Goal: Task Accomplishment & Management: Understand process/instructions

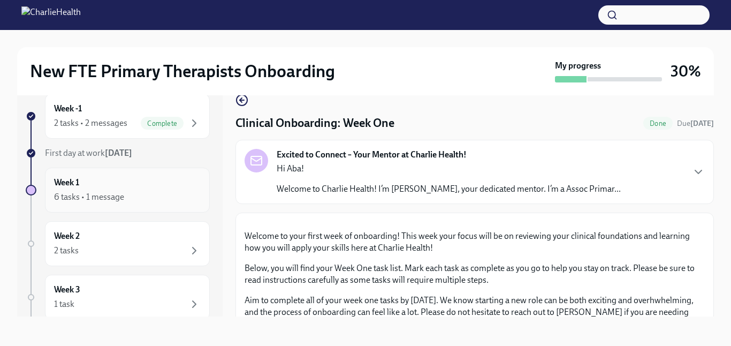
scroll to position [19, 0]
click at [100, 192] on div "6 tasks • 1 message" at bounding box center [89, 196] width 70 height 12
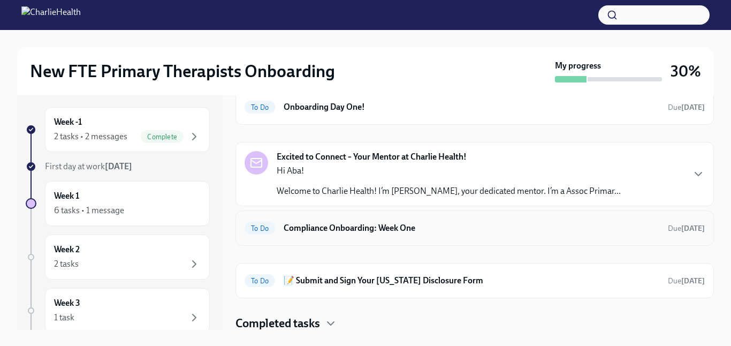
scroll to position [51, 0]
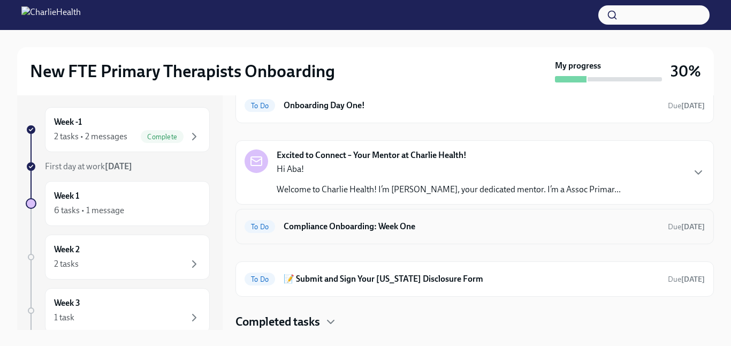
click at [416, 224] on h6 "Compliance Onboarding: Week One" at bounding box center [472, 226] width 376 height 12
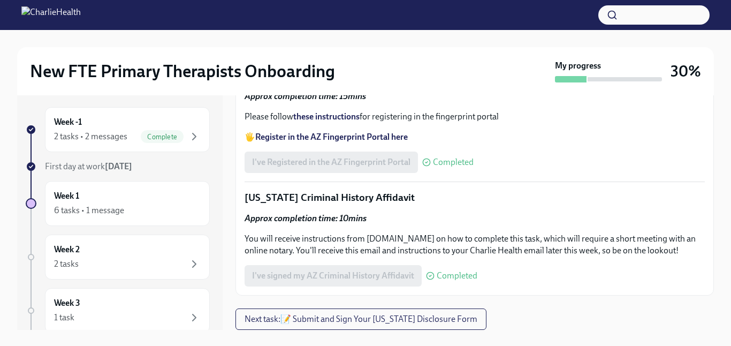
scroll to position [1332, 0]
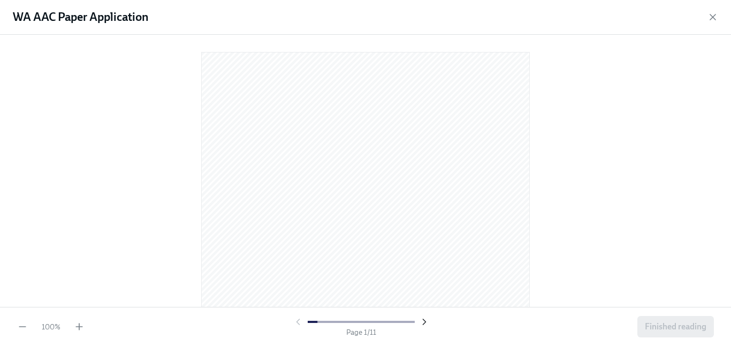
click at [426, 323] on icon "button" at bounding box center [424, 321] width 11 height 11
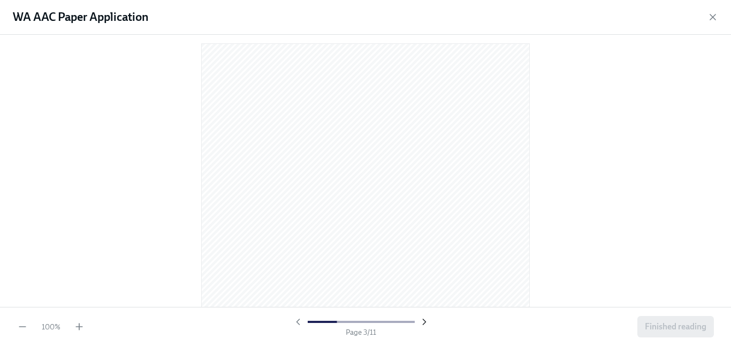
scroll to position [875, 0]
click at [423, 319] on icon "button" at bounding box center [424, 321] width 3 height 5
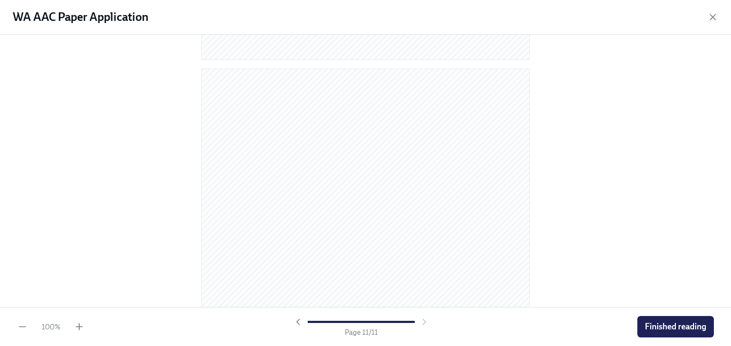
scroll to position [4504, 0]
click at [681, 331] on span "Finished reading" at bounding box center [676, 326] width 62 height 11
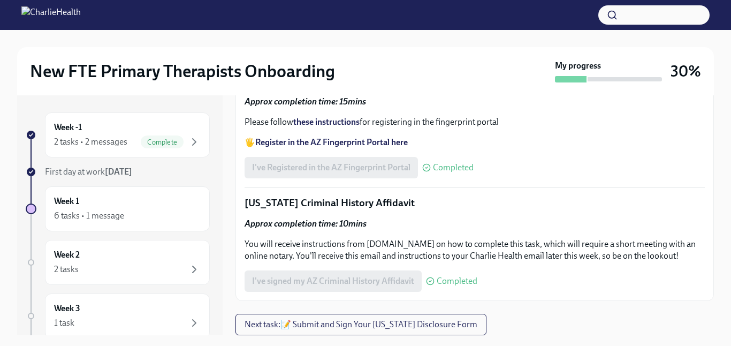
scroll to position [1217, 0]
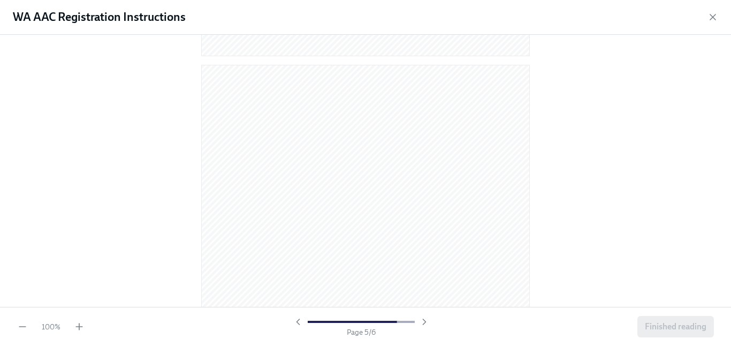
scroll to position [2337, 0]
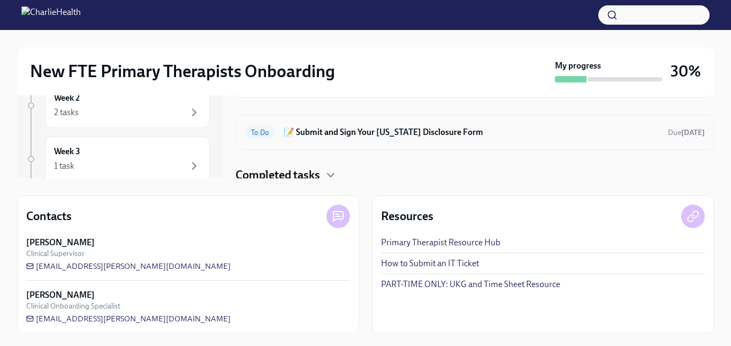
scroll to position [51, 0]
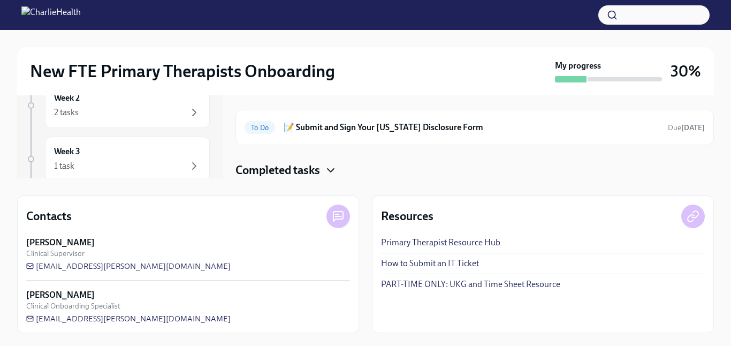
click at [333, 170] on icon "button" at bounding box center [330, 170] width 6 height 3
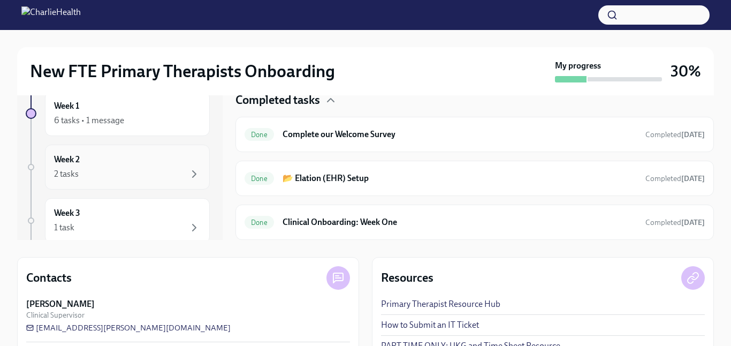
scroll to position [84, 0]
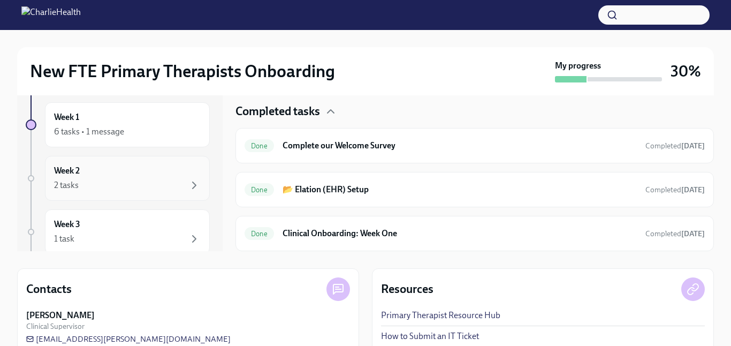
click at [128, 186] on div "2 tasks" at bounding box center [127, 185] width 147 height 13
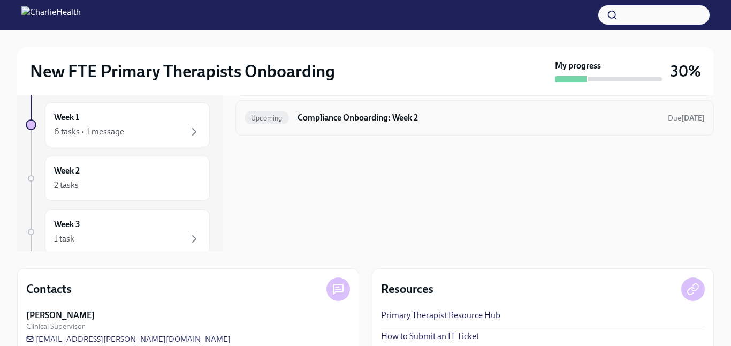
click at [337, 120] on h6 "Compliance Onboarding: Week 2" at bounding box center [479, 118] width 362 height 12
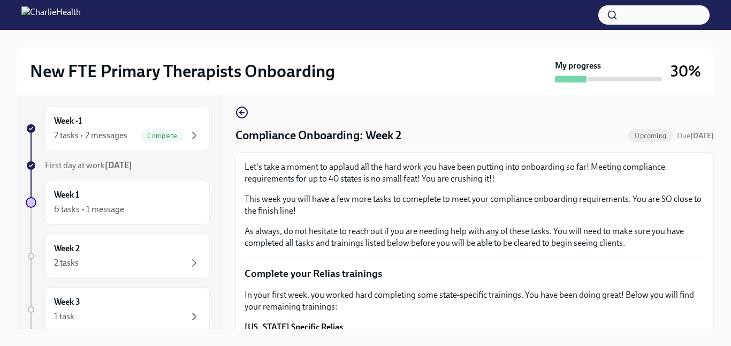
scroll to position [19, 0]
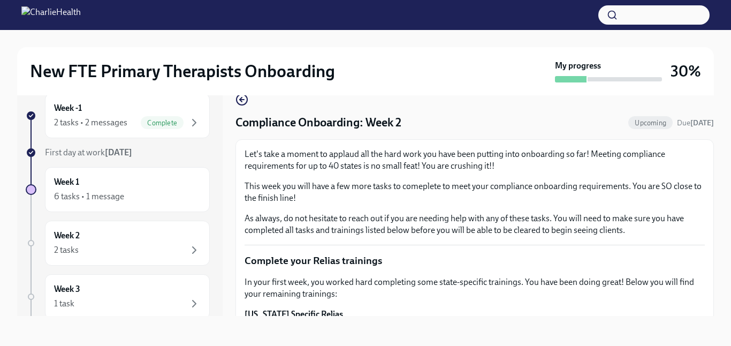
click at [726, 236] on div "New FTE Primary Therapists Onboarding My progress 30% Week -1 2 tasks • 2 messa…" at bounding box center [365, 178] width 731 height 335
click at [622, 320] on div "Week -1 2 tasks • 2 messages Complete First day at work Sep 2nd Week 1 6 tasks …" at bounding box center [365, 204] width 697 height 257
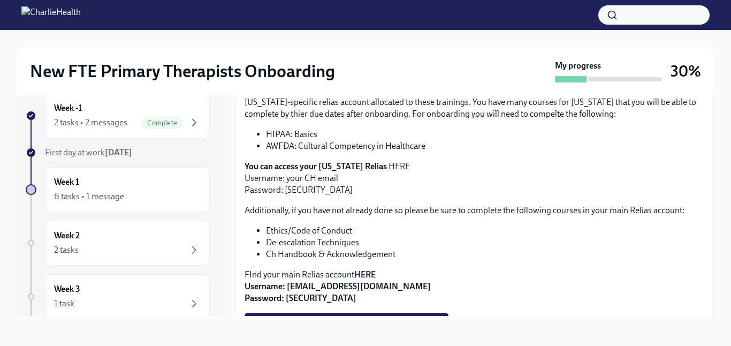
scroll to position [257, 0]
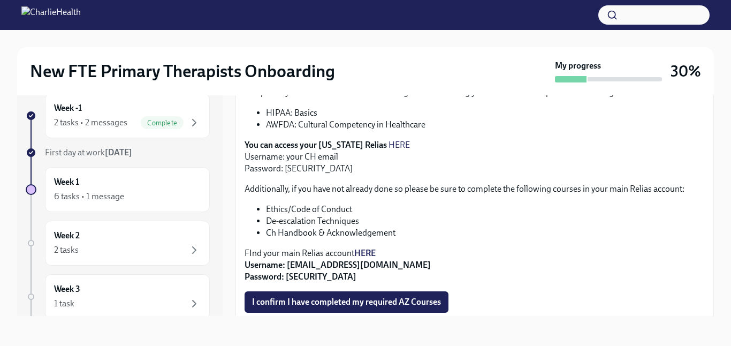
click at [388, 145] on link "HERE" at bounding box center [398, 145] width 21 height 10
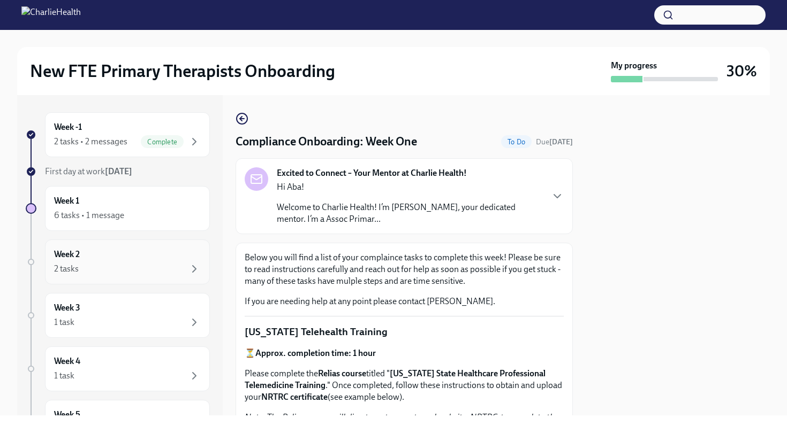
click at [149, 268] on div "2 tasks" at bounding box center [127, 269] width 147 height 13
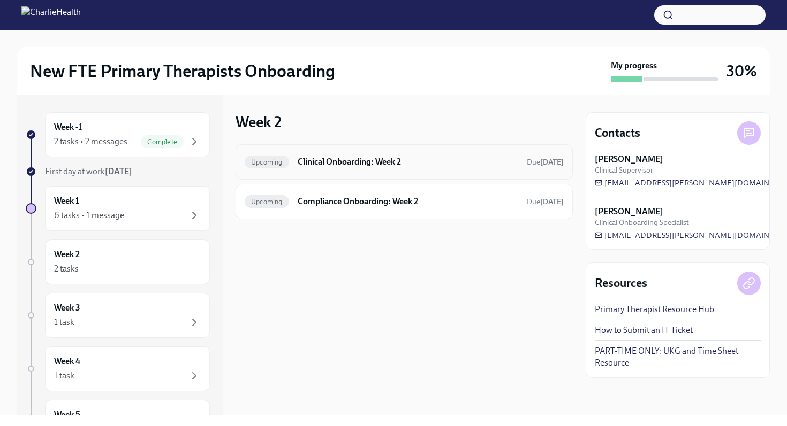
click at [379, 164] on h6 "Clinical Onboarding: Week 2" at bounding box center [408, 162] width 220 height 12
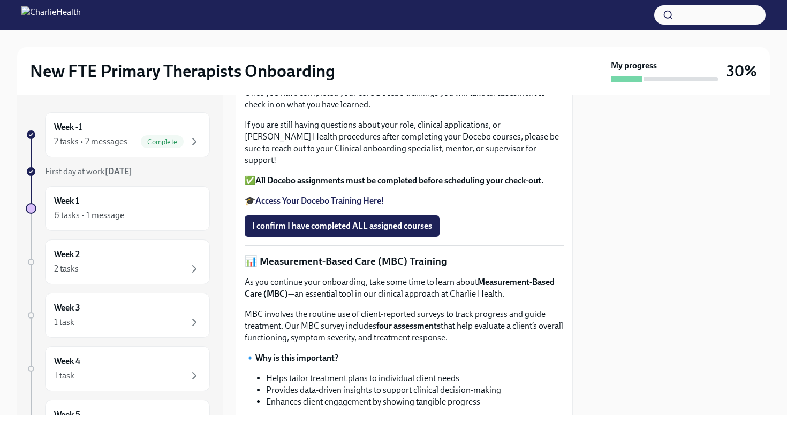
scroll to position [307, 0]
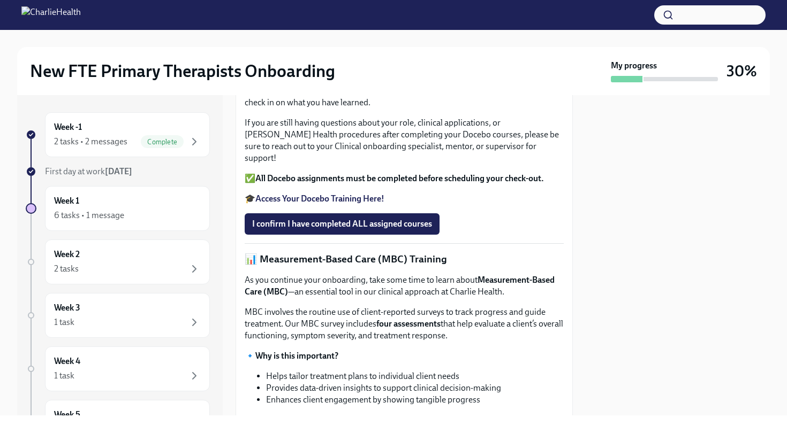
click at [331, 204] on strong "Access Your Docebo Training Here!" at bounding box center [319, 199] width 129 height 10
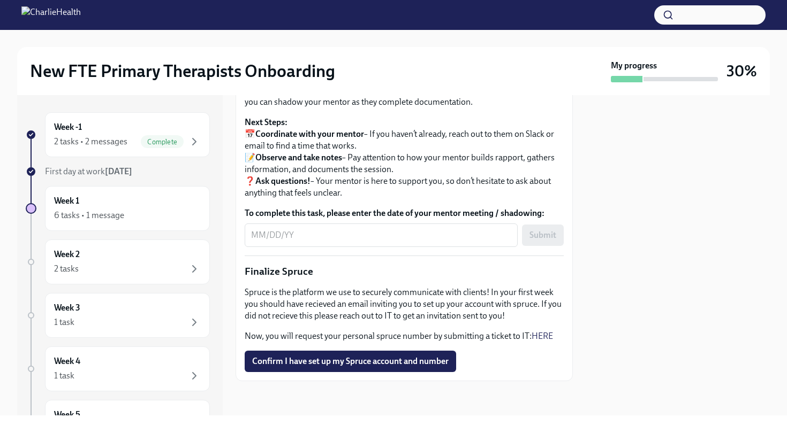
scroll to position [1240, 0]
click at [104, 326] on div "1 task" at bounding box center [127, 322] width 147 height 13
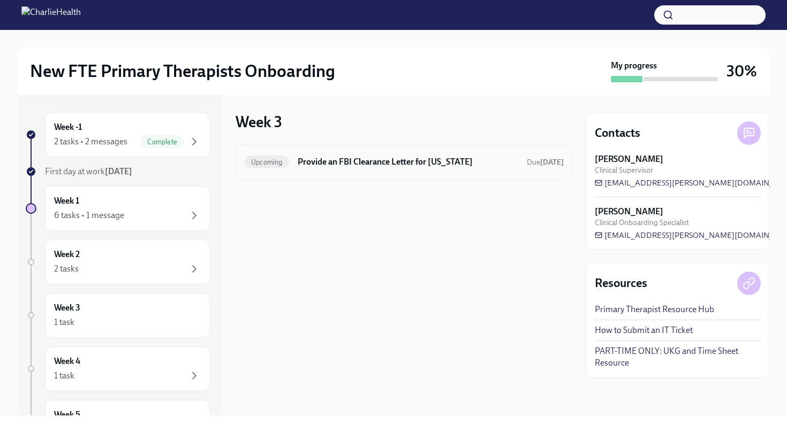
click at [373, 169] on div "Upcoming Provide an FBI Clearance Letter for Pennsylvania Due Oct 10th" at bounding box center [404, 162] width 319 height 17
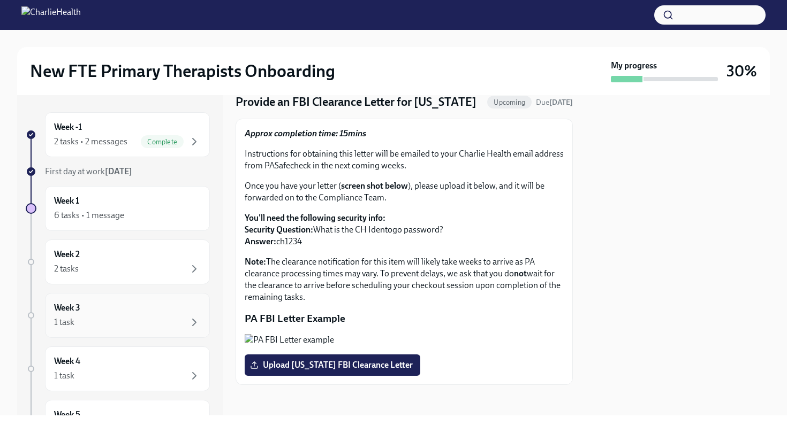
scroll to position [45, 0]
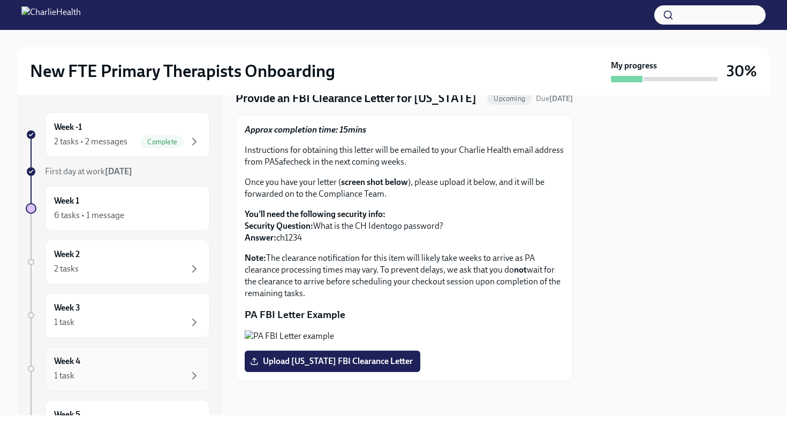
click at [82, 371] on div "1 task" at bounding box center [127, 376] width 147 height 13
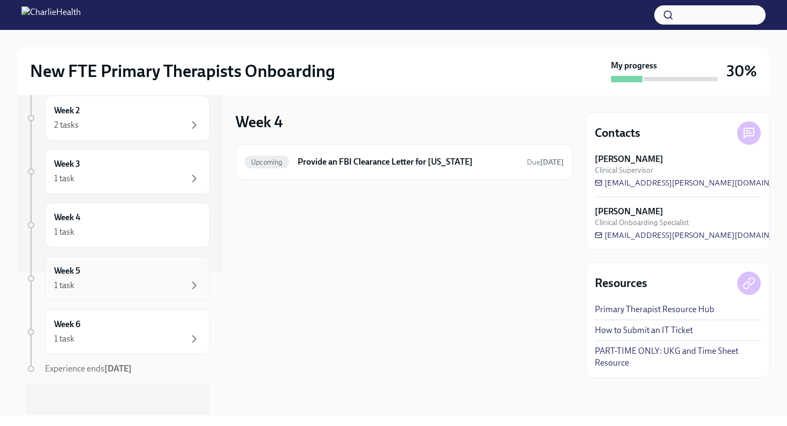
scroll to position [146, 0]
click at [122, 345] on div "Week 6 1 task" at bounding box center [127, 330] width 165 height 45
click at [134, 290] on div "Week 5 1 task" at bounding box center [127, 276] width 165 height 45
click at [151, 232] on div "1 task" at bounding box center [127, 230] width 147 height 13
click at [158, 166] on div "Week 3 1 task" at bounding box center [127, 169] width 147 height 27
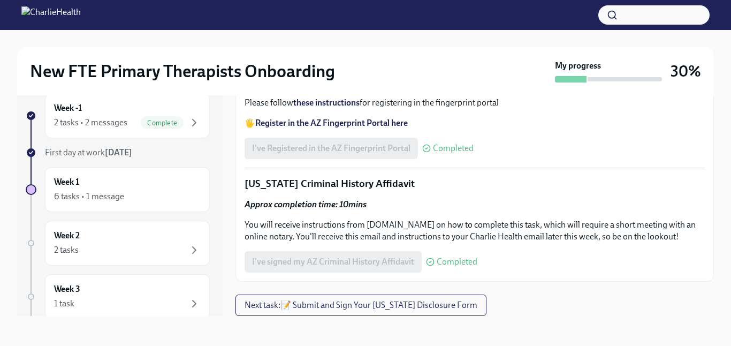
scroll to position [1509, 0]
click at [120, 235] on div "Week 2 2 tasks" at bounding box center [127, 243] width 147 height 27
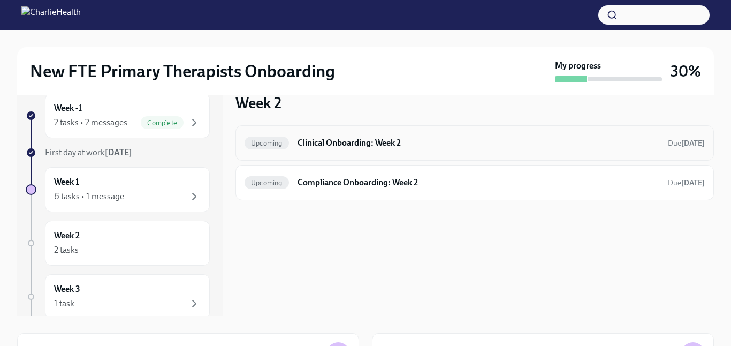
click at [354, 144] on h6 "Clinical Onboarding: Week 2" at bounding box center [479, 143] width 362 height 12
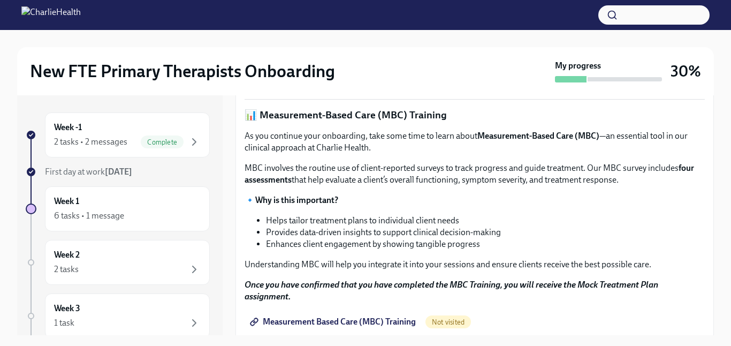
scroll to position [384, 0]
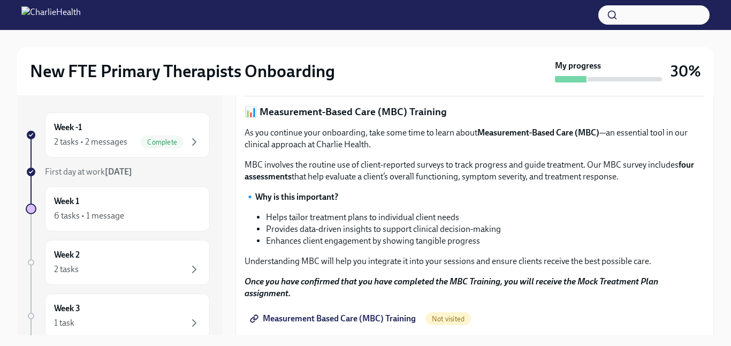
click at [323, 82] on span "I confirm I have completed ALL assigned courses" at bounding box center [342, 76] width 180 height 11
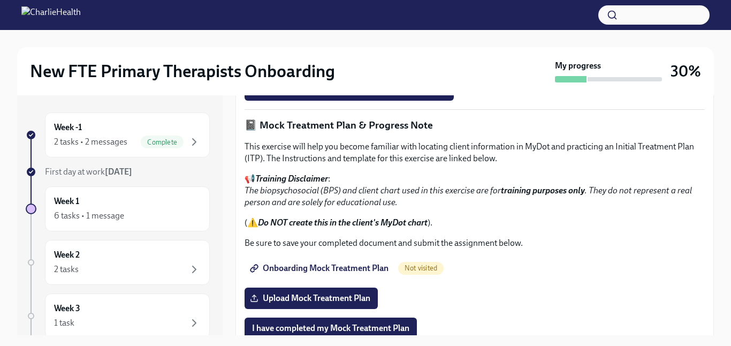
scroll to position [644, 0]
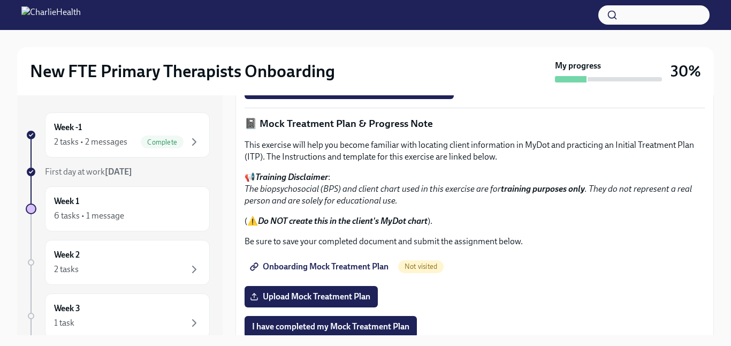
click at [379, 64] on span "Measurement Based Care (MBC) Training" at bounding box center [334, 58] width 164 height 11
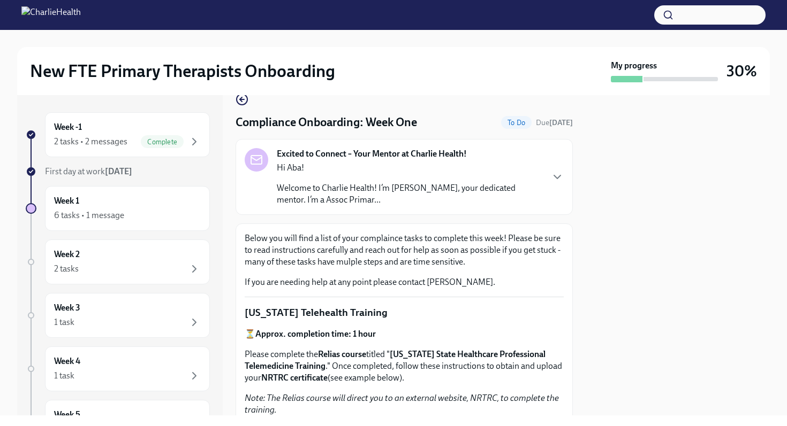
scroll to position [20, 0]
click at [123, 148] on div "Week -1 2 tasks • 2 messages Complete" at bounding box center [127, 134] width 165 height 45
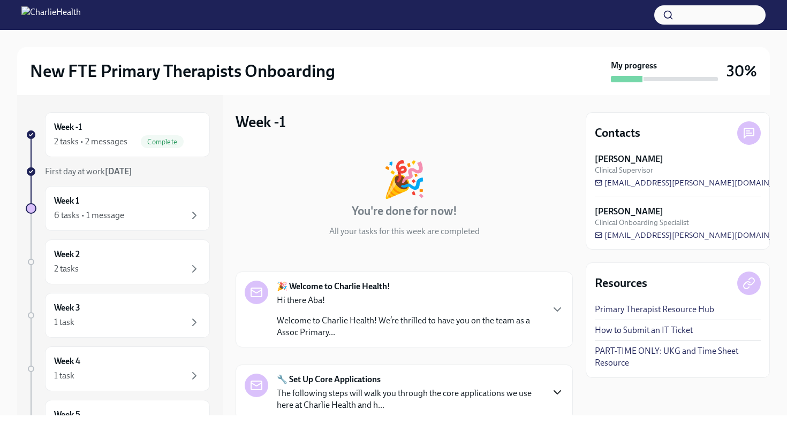
click at [553, 393] on icon "button" at bounding box center [557, 392] width 13 height 13
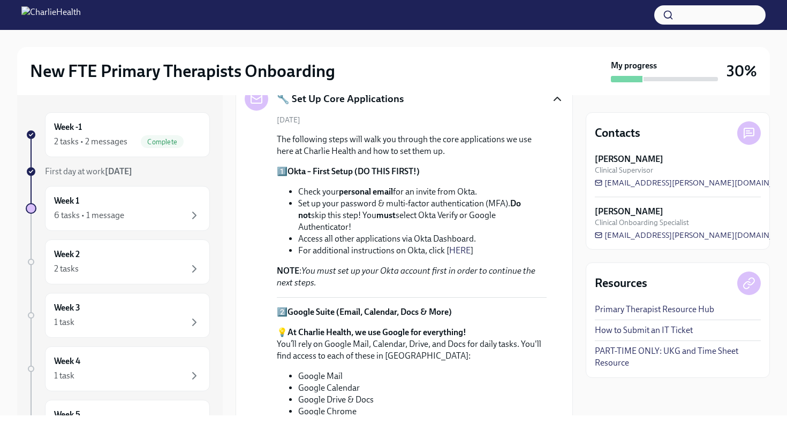
scroll to position [205, 0]
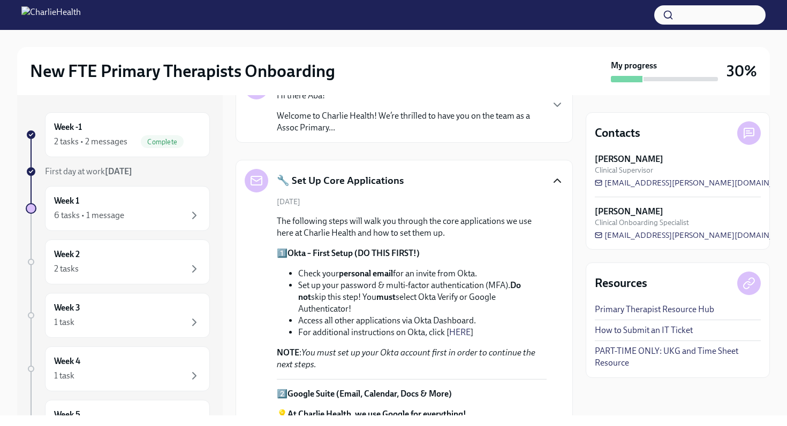
click at [342, 183] on h5 "🔧 Set Up Core Applications" at bounding box center [340, 181] width 127 height 14
click at [112, 212] on div "6 tasks • 1 message" at bounding box center [89, 216] width 70 height 12
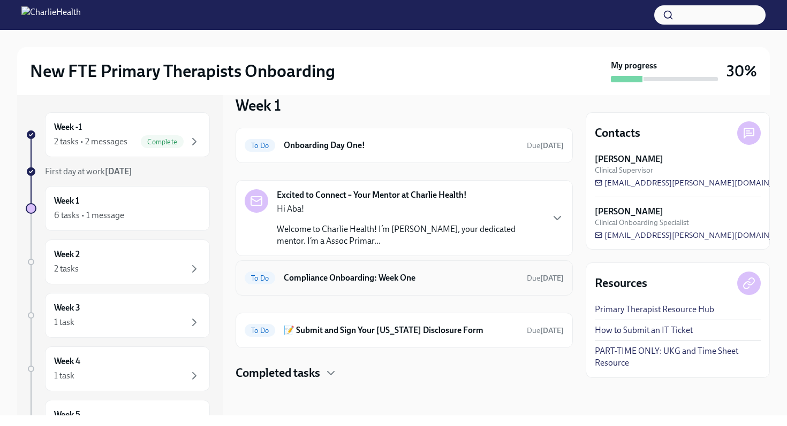
click at [330, 284] on h6 "Compliance Onboarding: Week One" at bounding box center [401, 278] width 234 height 12
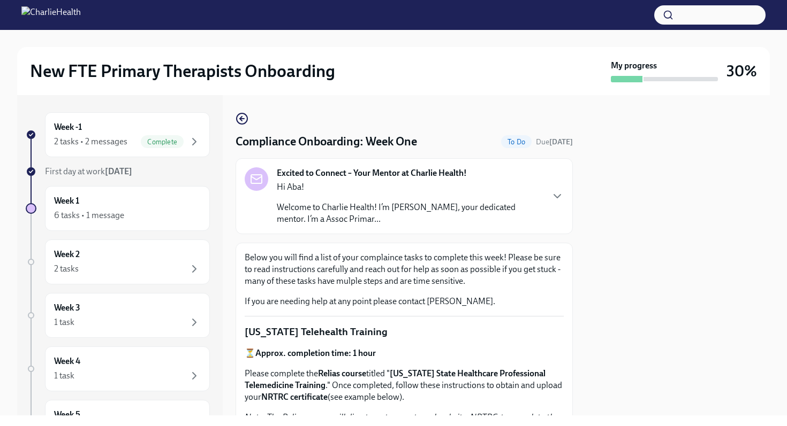
click at [589, 188] on div at bounding box center [677, 255] width 184 height 321
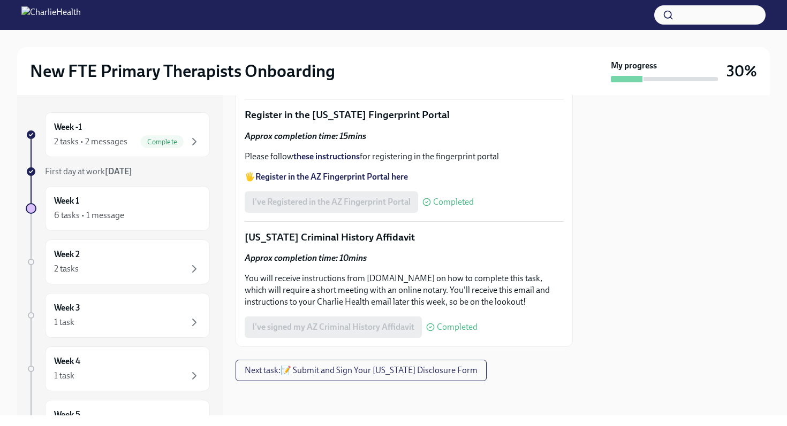
scroll to position [1549, 0]
click at [337, 372] on span "Next task : 📝 Submit and Sign Your Utah Disclosure Form" at bounding box center [361, 370] width 233 height 11
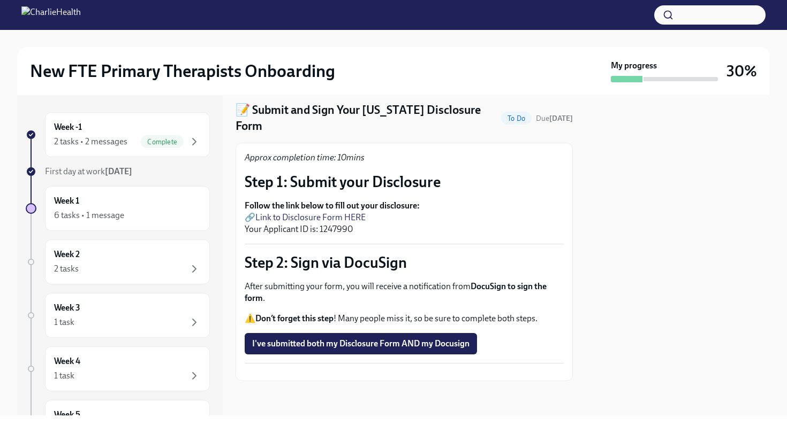
scroll to position [39, 0]
click at [66, 260] on h6 "Week 2" at bounding box center [67, 255] width 26 height 12
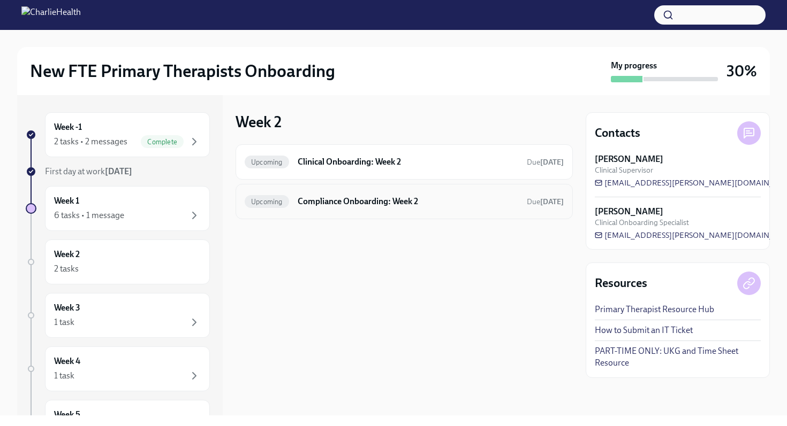
click at [360, 201] on h6 "Compliance Onboarding: Week 2" at bounding box center [408, 202] width 220 height 12
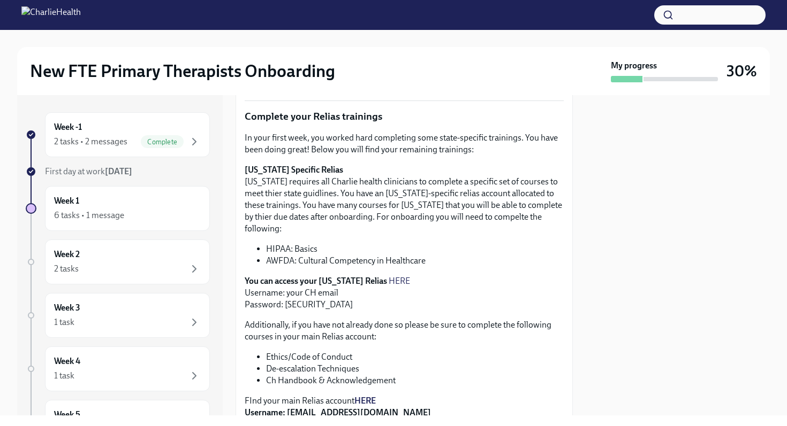
scroll to position [187, 0]
click at [568, 234] on div "Let's take a moment to applaud all the hard work you have been putting into onb…" at bounding box center [403, 361] width 337 height 779
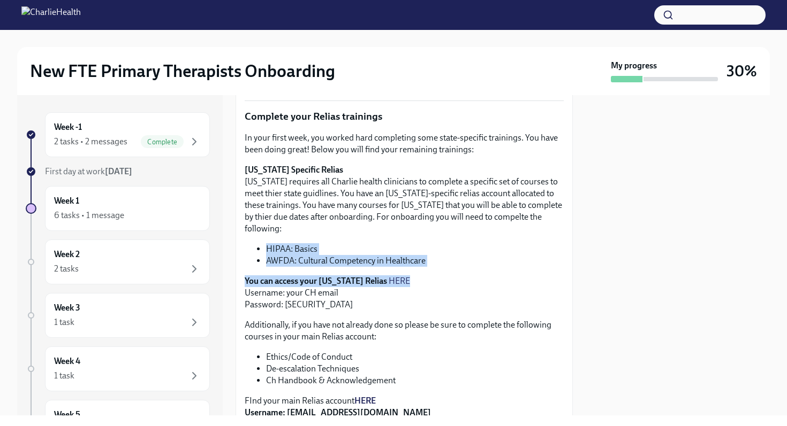
drag, startPoint x: 570, startPoint y: 227, endPoint x: 568, endPoint y: 273, distance: 46.1
click at [568, 273] on div "Let's take a moment to applaud all the hard work you have been putting into onb…" at bounding box center [403, 361] width 337 height 779
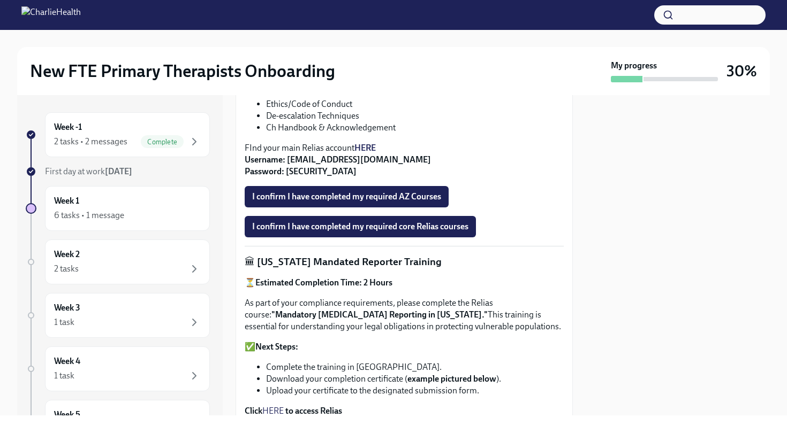
scroll to position [439, 0]
